Goal: Check status: Check status

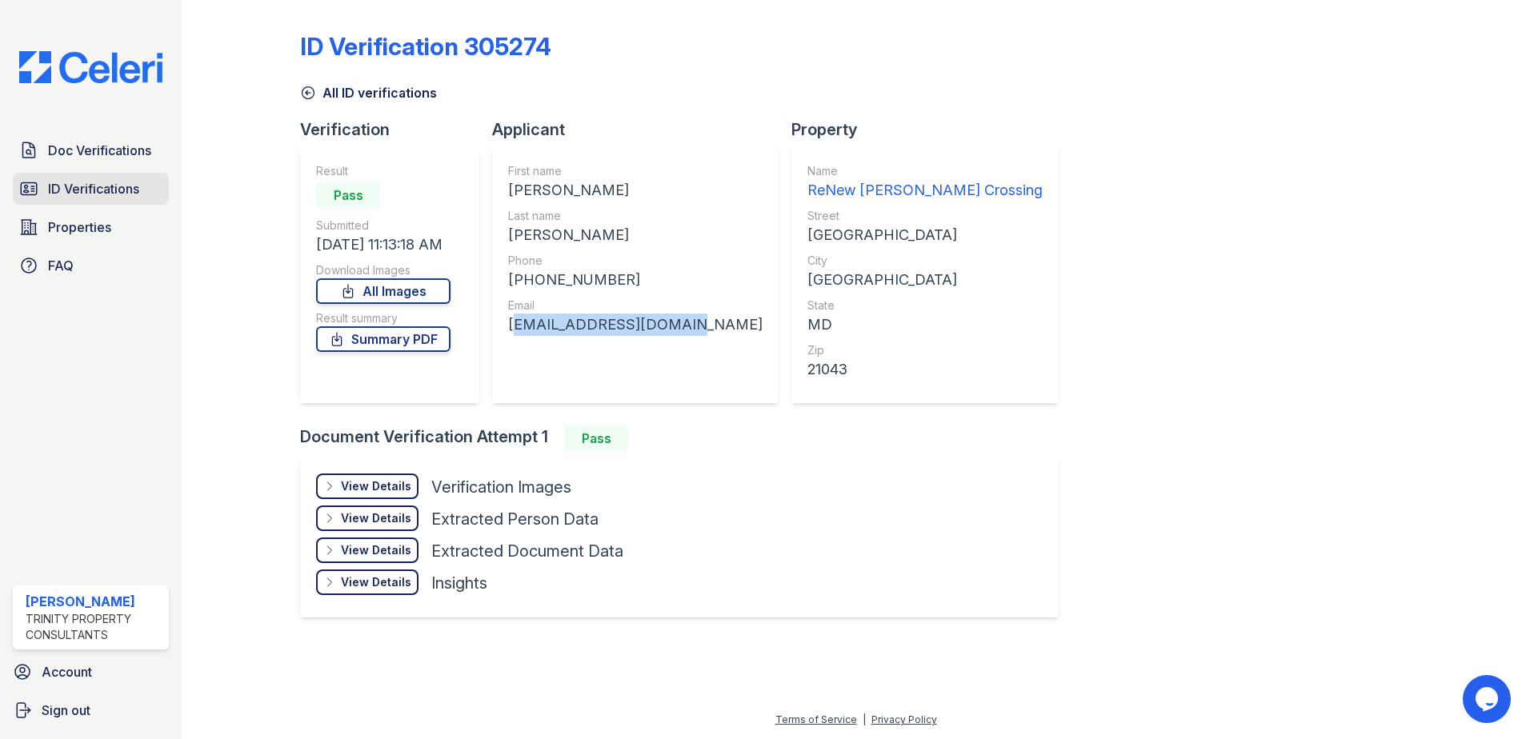
click at [86, 184] on span "ID Verifications" at bounding box center [93, 188] width 91 height 19
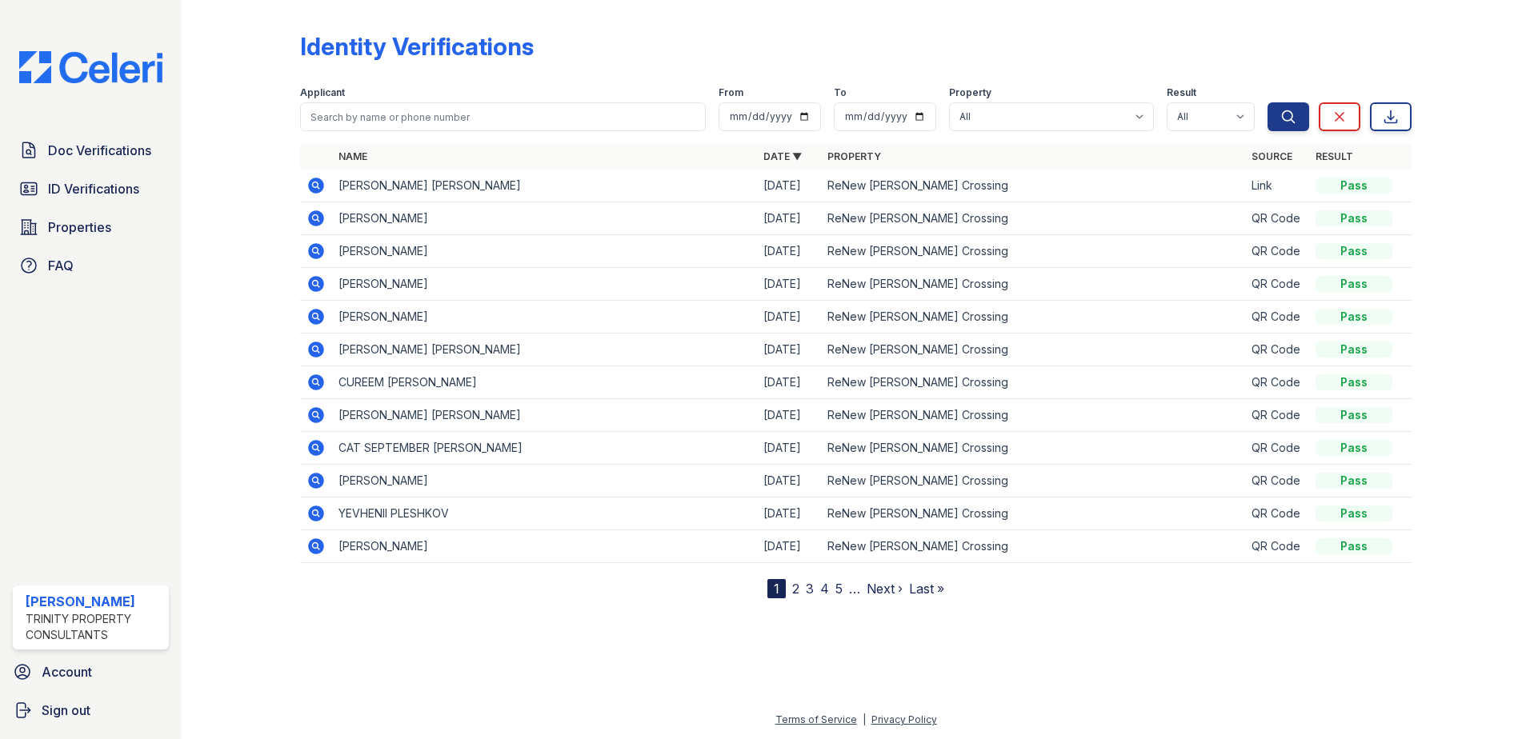
click at [314, 217] on icon at bounding box center [315, 217] width 4 height 4
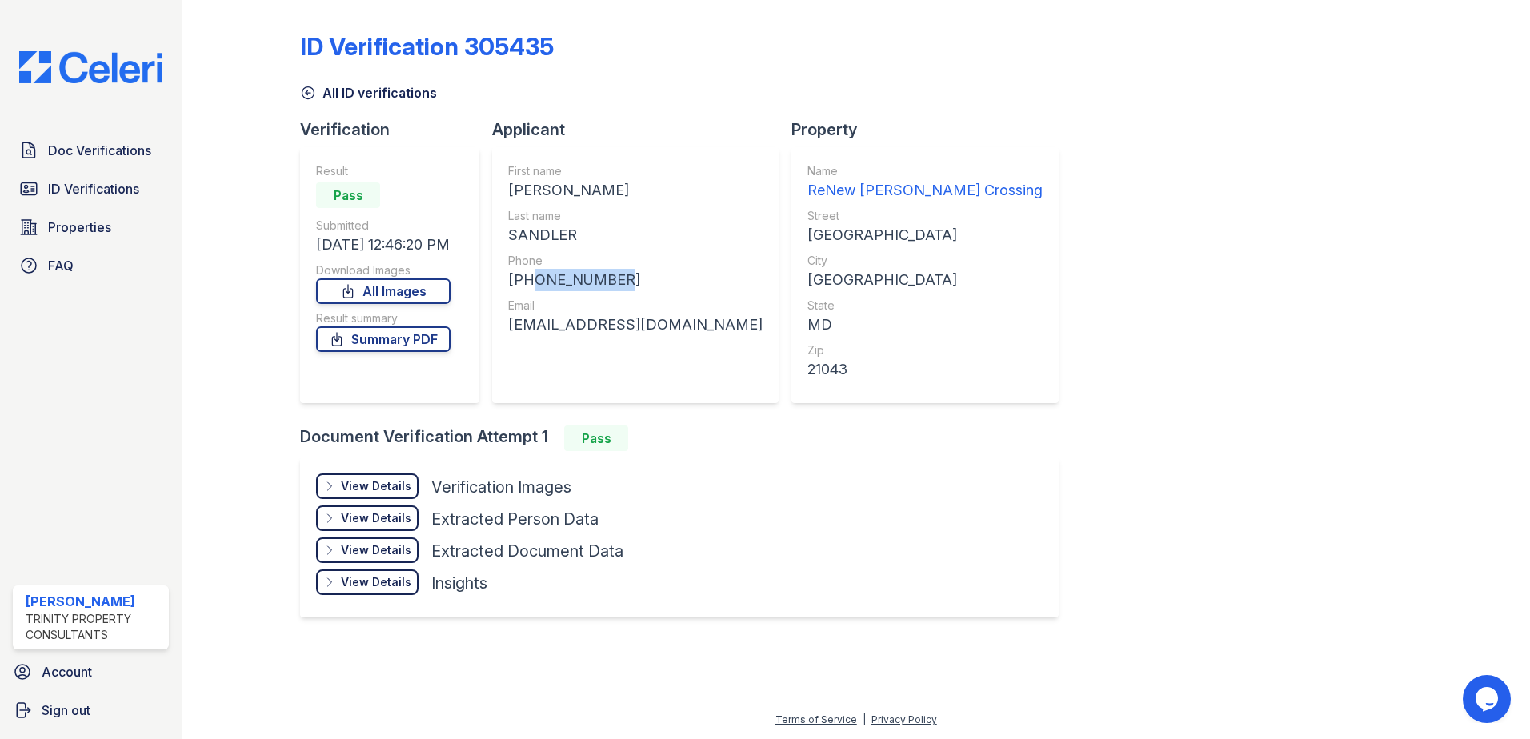
drag, startPoint x: 526, startPoint y: 277, endPoint x: 615, endPoint y: 280, distance: 89.7
click at [615, 280] on div "[PHONE_NUMBER]" at bounding box center [635, 280] width 254 height 22
copy div "4438122943"
drag, startPoint x: 511, startPoint y: 326, endPoint x: 691, endPoint y: 328, distance: 180.1
click at [691, 328] on div "First name [PERSON_NAME] Last name [PERSON_NAME] Phone [PHONE_NUMBER] Email [EM…" at bounding box center [635, 275] width 286 height 256
